Goal: Task Accomplishment & Management: Use online tool/utility

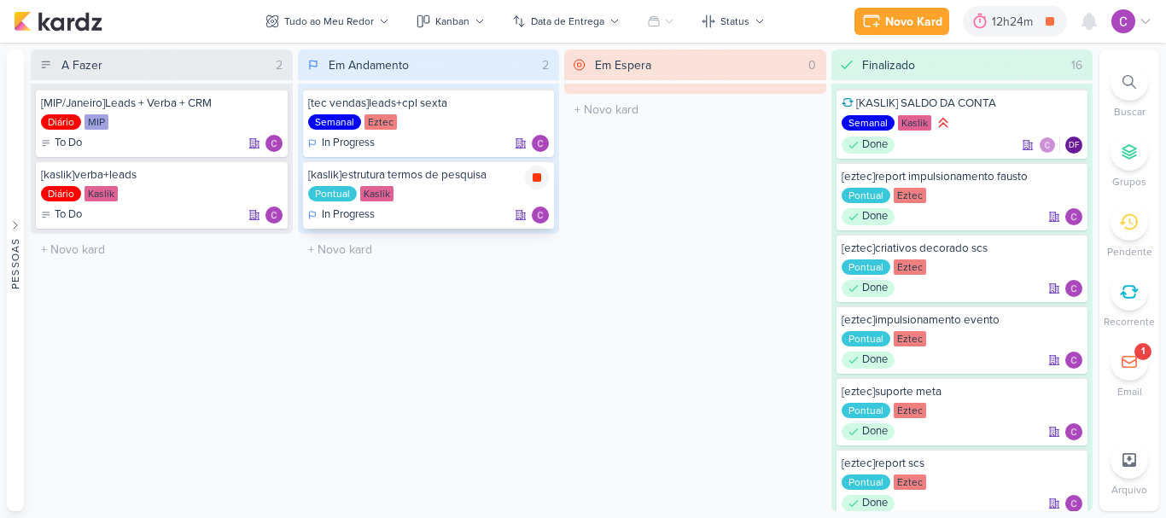
click at [541, 182] on icon at bounding box center [537, 178] width 14 height 14
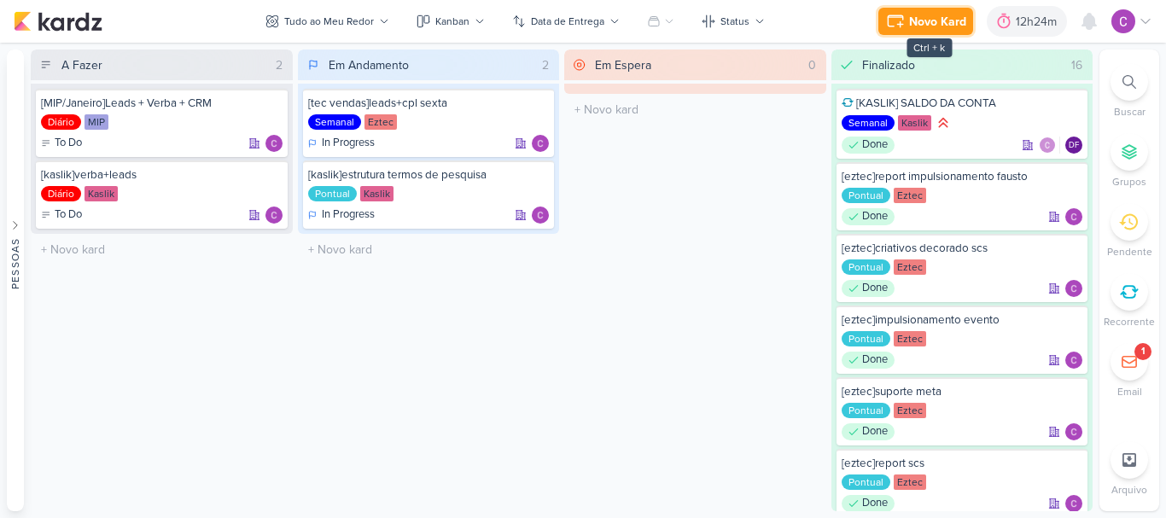
click at [936, 17] on div "Novo Kard" at bounding box center [937, 22] width 57 height 18
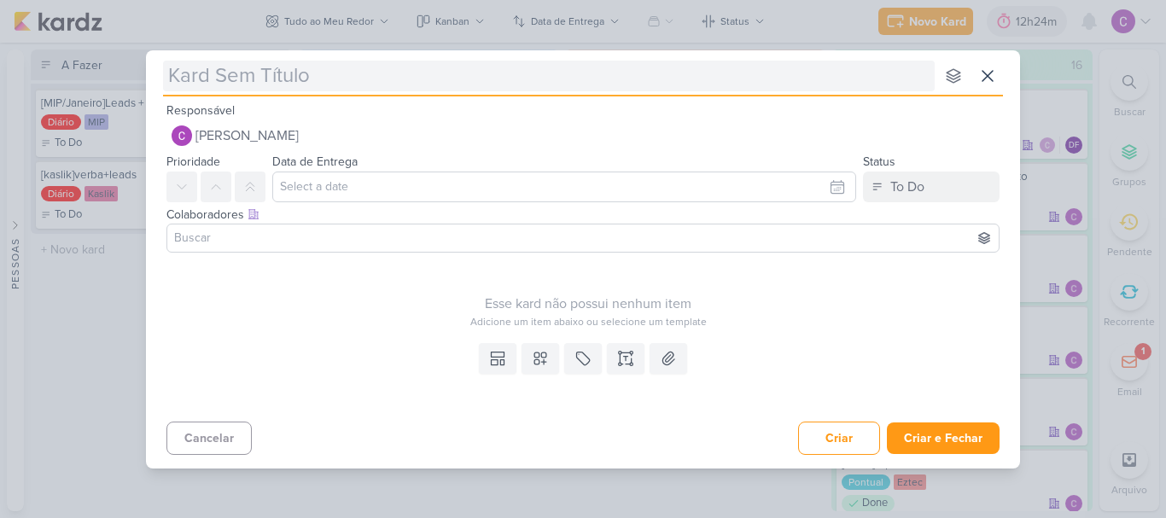
click at [769, 75] on input "text" at bounding box center [549, 76] width 772 height 31
type input "[ez"
type input "[eze"
type input "[ezec"
type input "[ez"
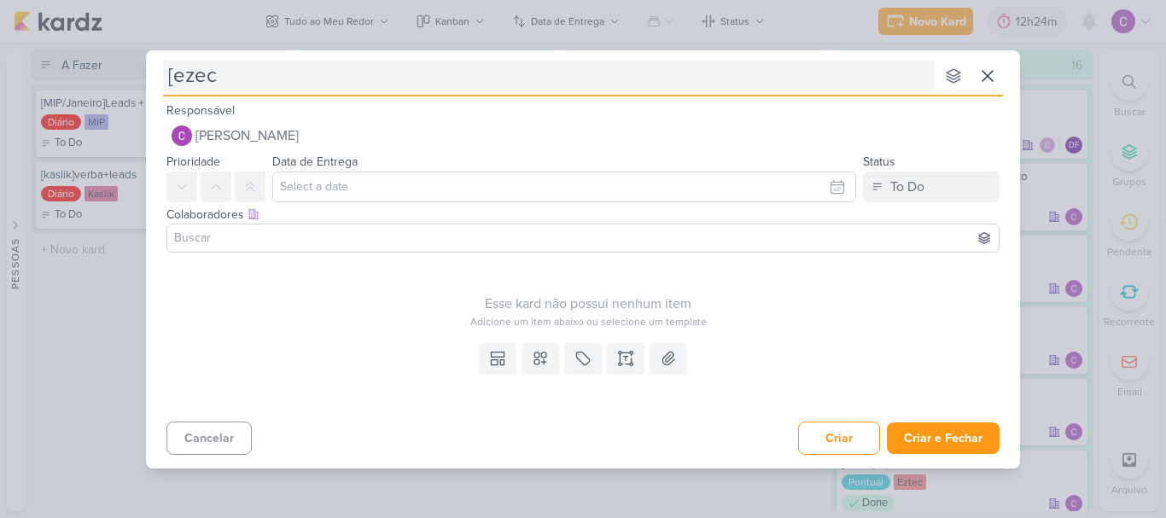
type input "[eze"
type input "[e"
type input "[eztec"
type input "[eztec]"
type input "[eztec]qrc"
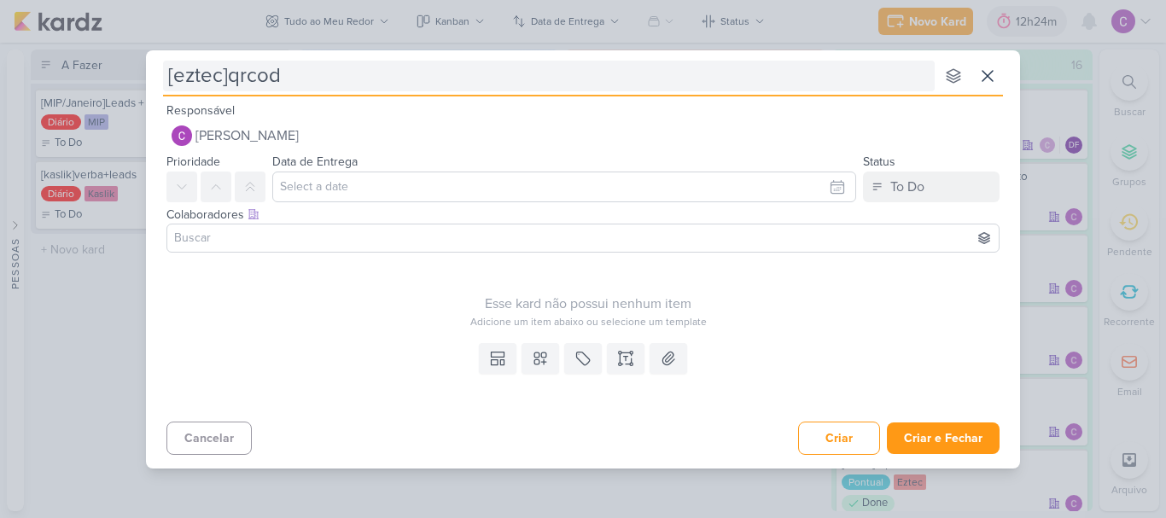
type input "[eztec]qrcode"
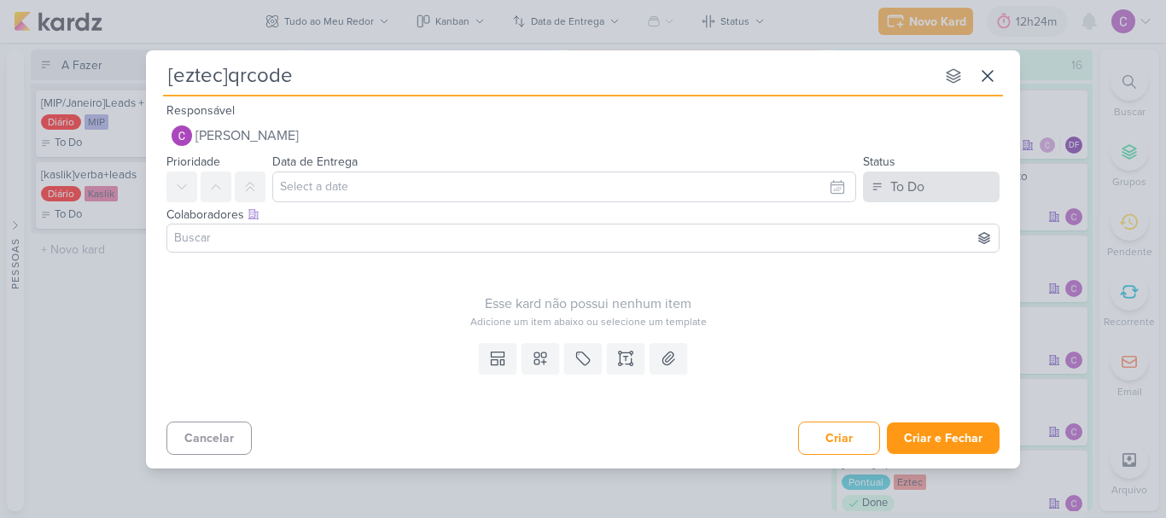
type input "[eztec]qrcode"
click at [929, 199] on button "To Do" at bounding box center [931, 187] width 137 height 31
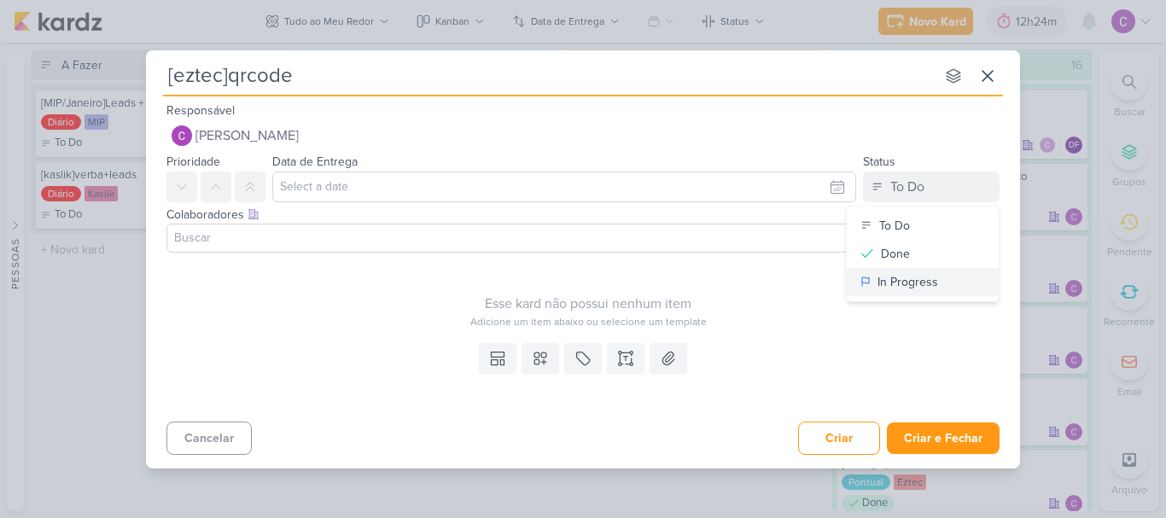
click at [902, 283] on div "In Progress" at bounding box center [907, 282] width 61 height 18
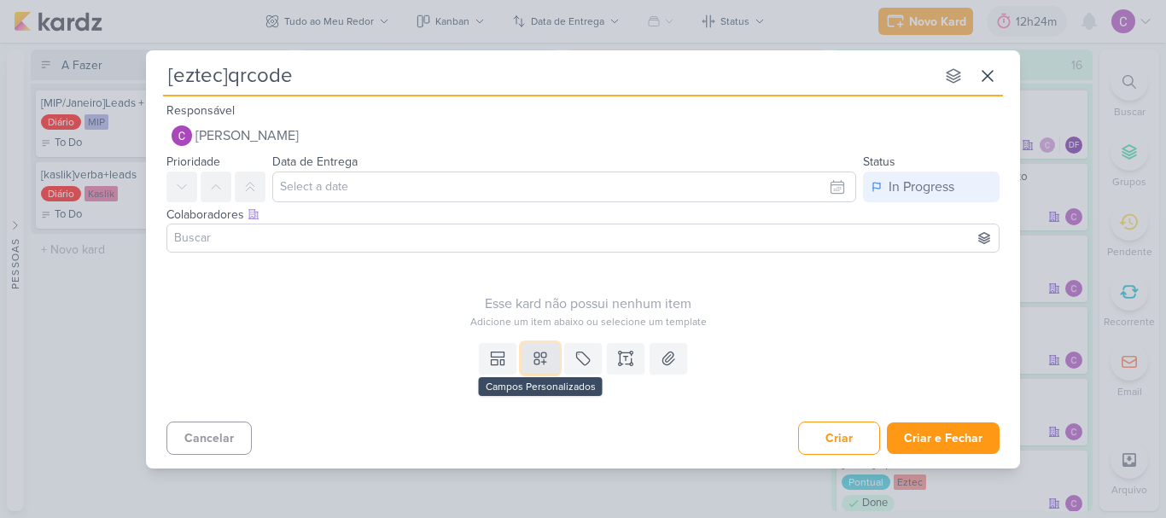
click at [547, 362] on icon at bounding box center [540, 358] width 17 height 17
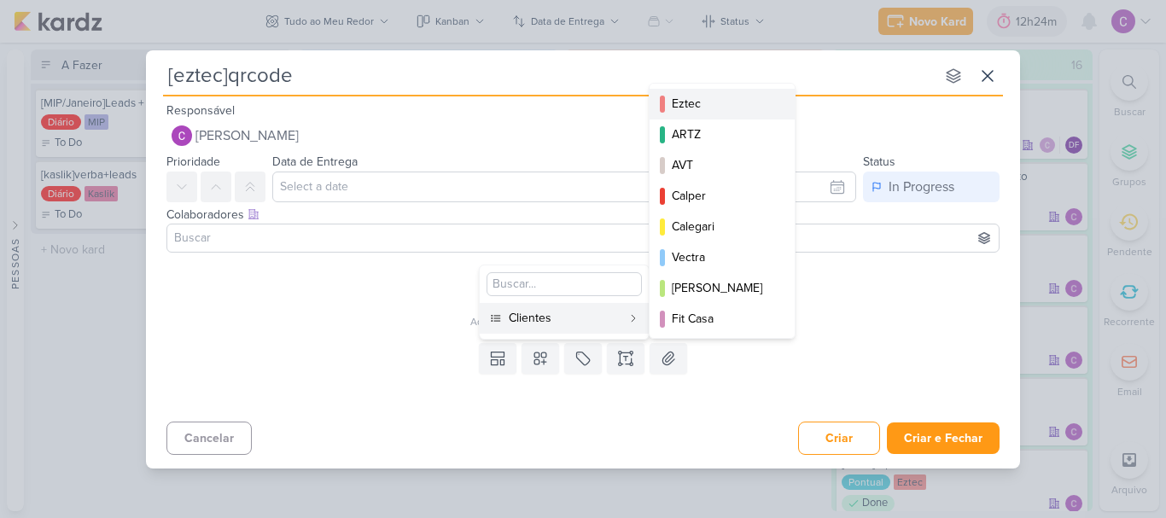
click at [703, 102] on div "Eztec" at bounding box center [723, 104] width 102 height 18
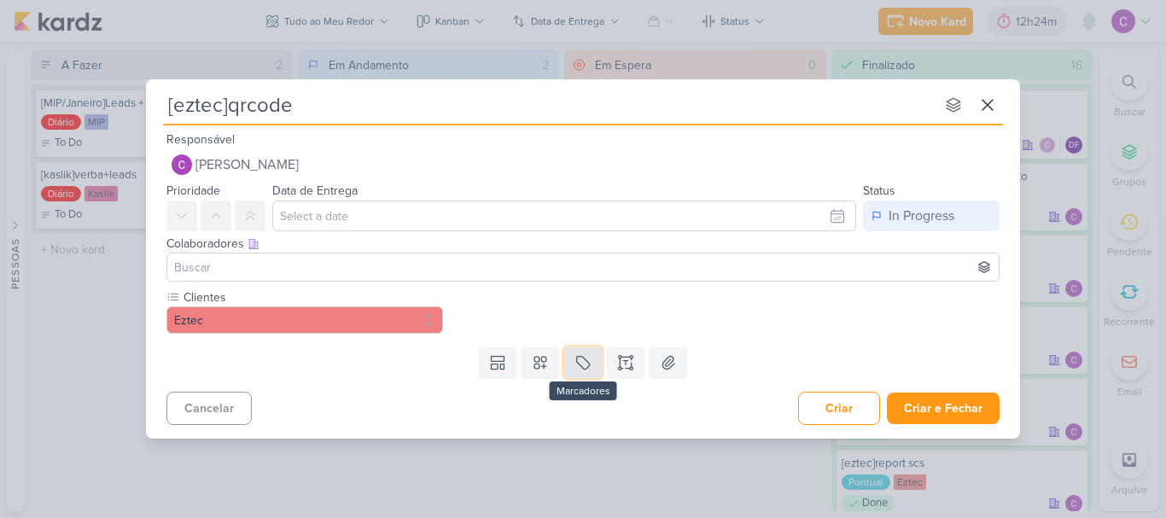
drag, startPoint x: 579, startPoint y: 368, endPoint x: 580, endPoint y: 358, distance: 10.4
click at [580, 365] on icon at bounding box center [582, 362] width 17 height 17
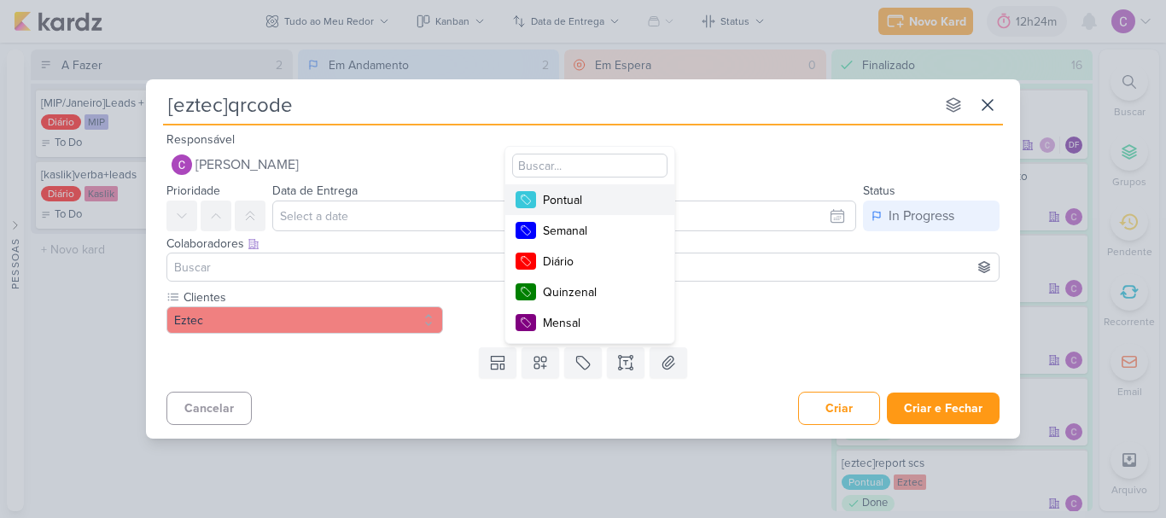
click at [570, 201] on div "Pontual" at bounding box center [598, 200] width 111 height 18
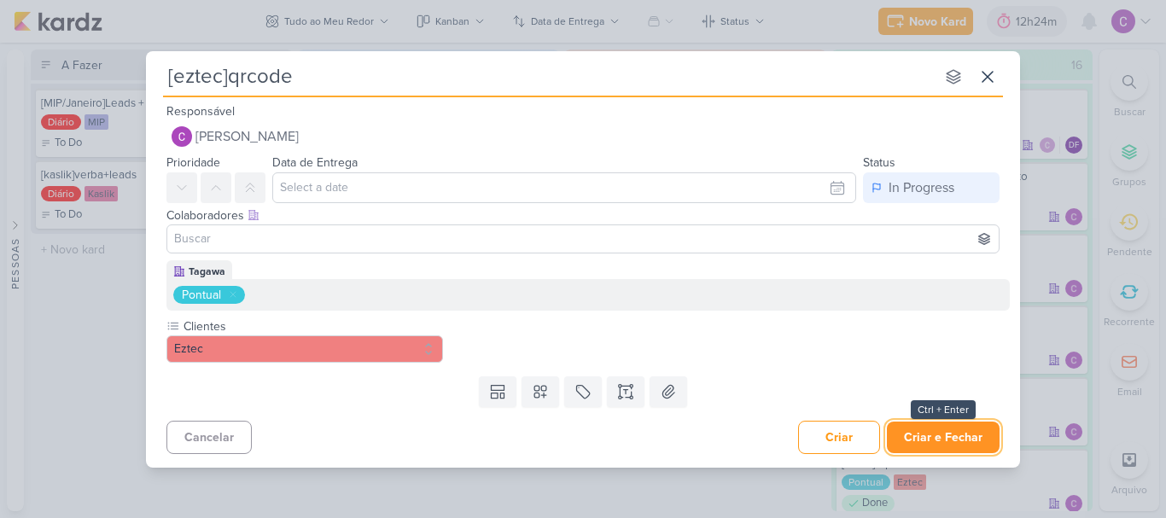
click at [925, 438] on button "Criar e Fechar" at bounding box center [943, 438] width 113 height 32
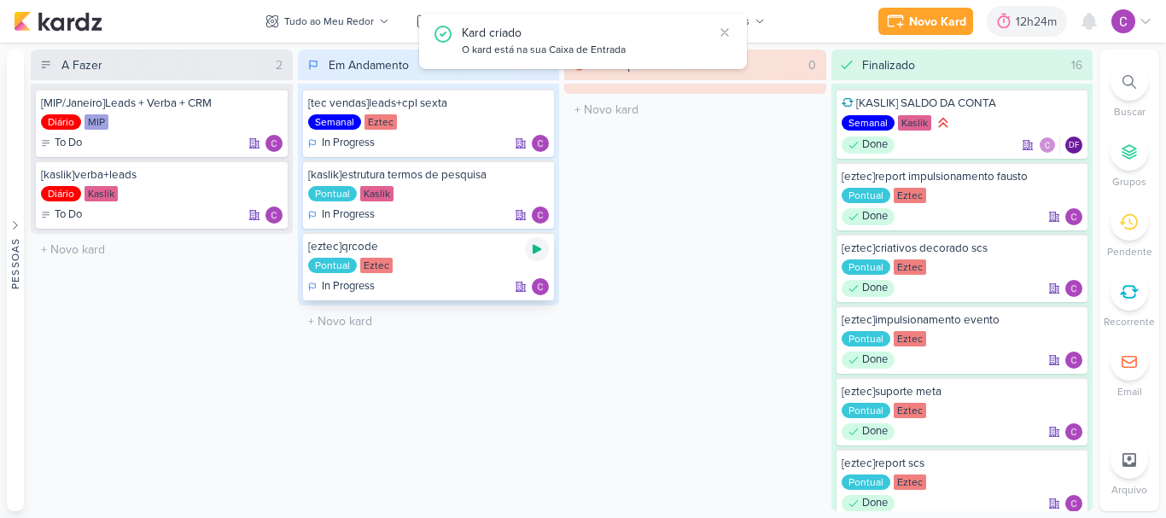
click at [539, 249] on icon at bounding box center [537, 249] width 9 height 9
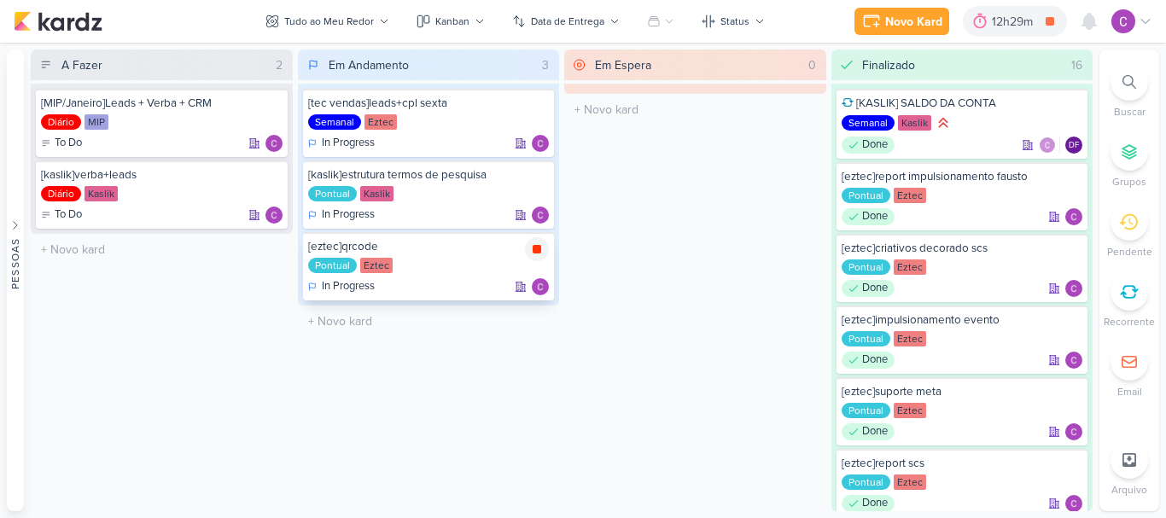
click at [539, 250] on icon at bounding box center [537, 249] width 9 height 9
click at [1017, 20] on div "12h29m" at bounding box center [1039, 22] width 46 height 18
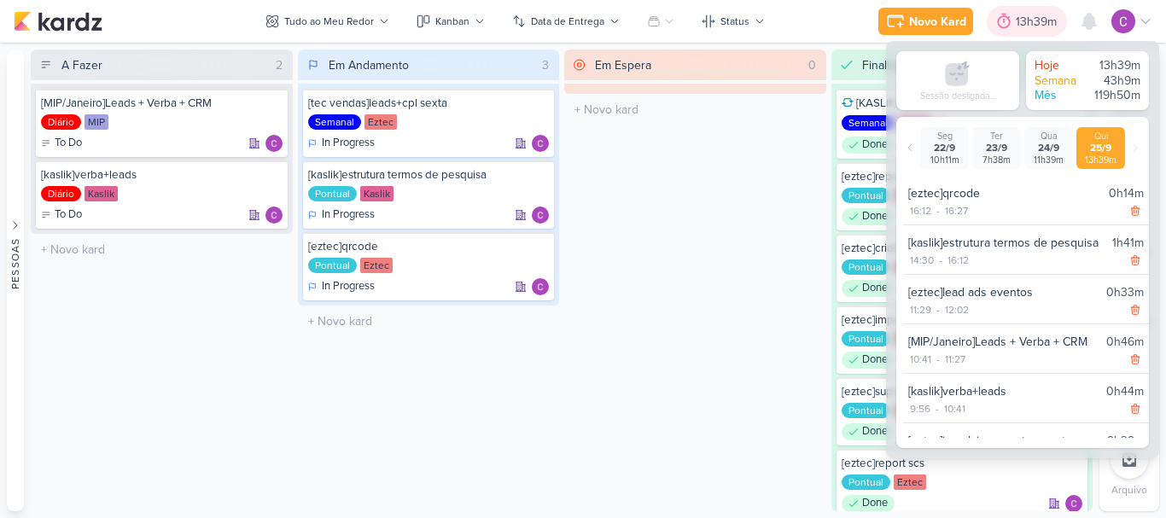
click at [1026, 20] on div "13h39m" at bounding box center [1039, 22] width 46 height 18
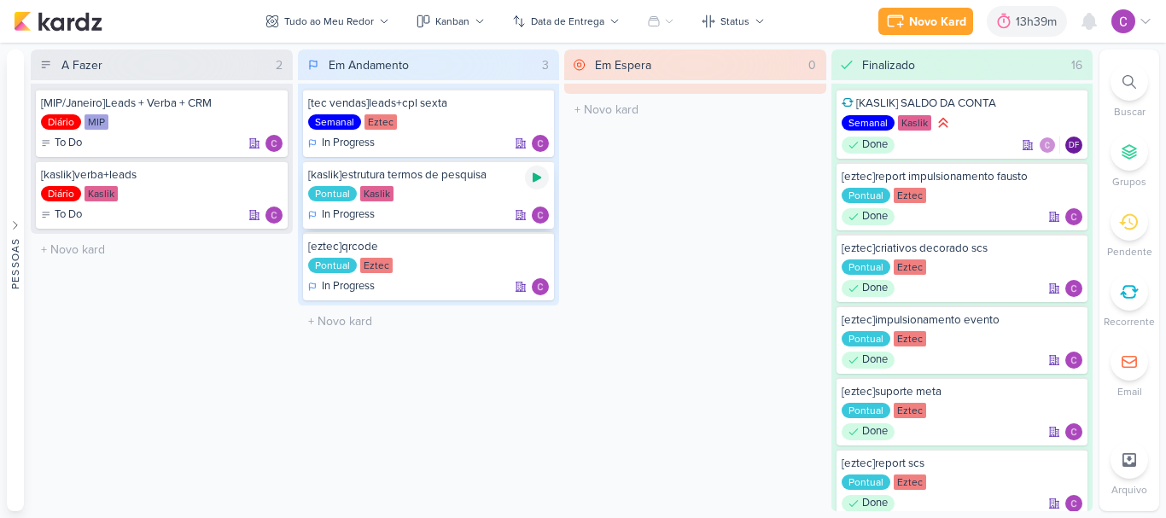
click at [539, 181] on icon at bounding box center [537, 178] width 14 height 14
